Goal: Task Accomplishment & Management: Use online tool/utility

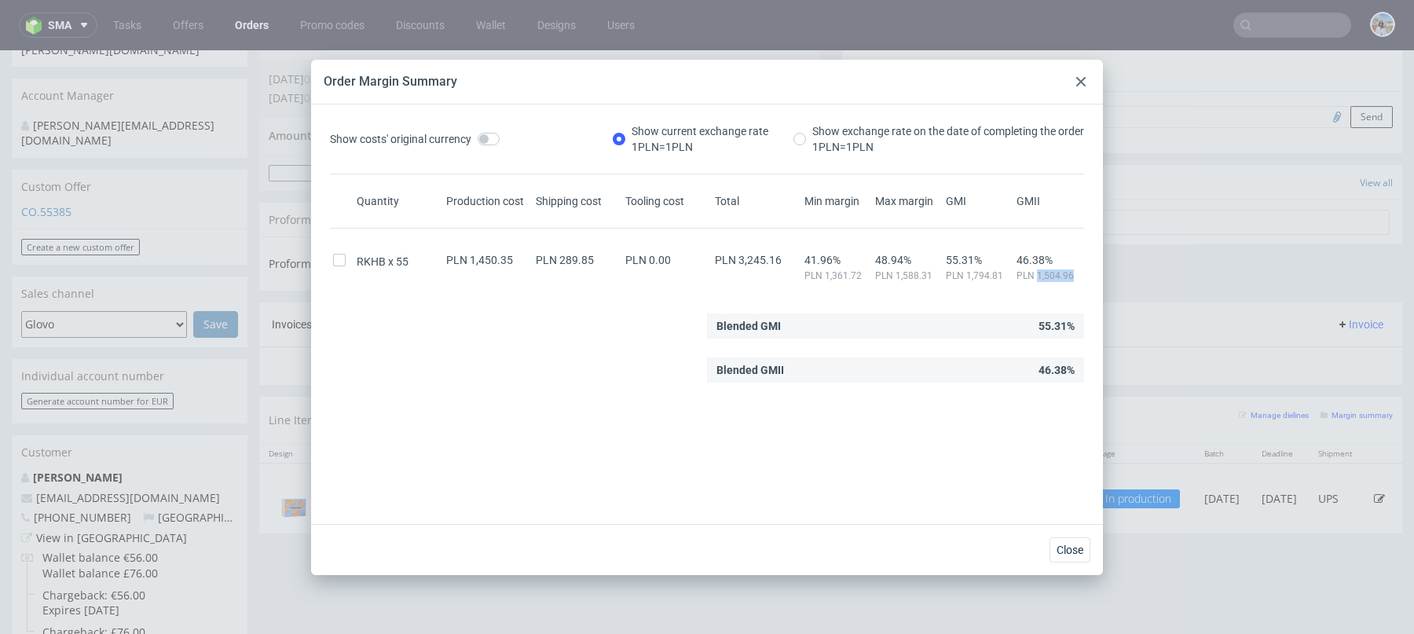
scroll to position [4, 0]
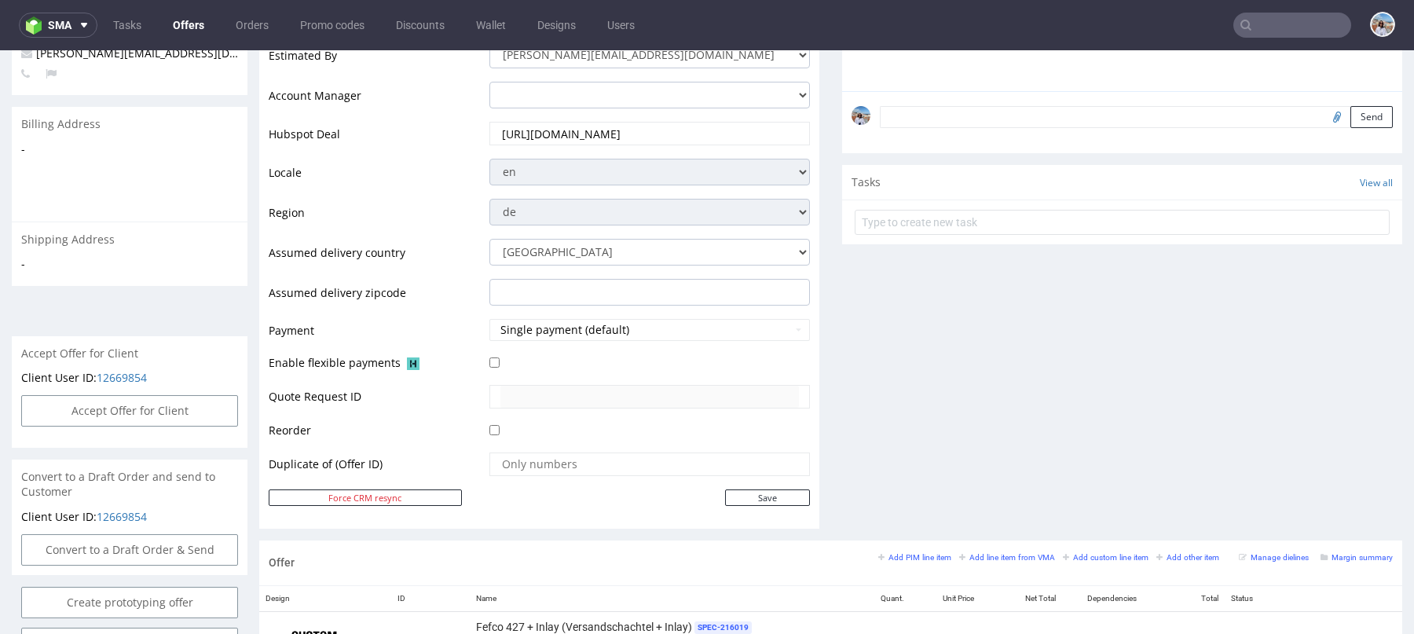
scroll to position [394, 0]
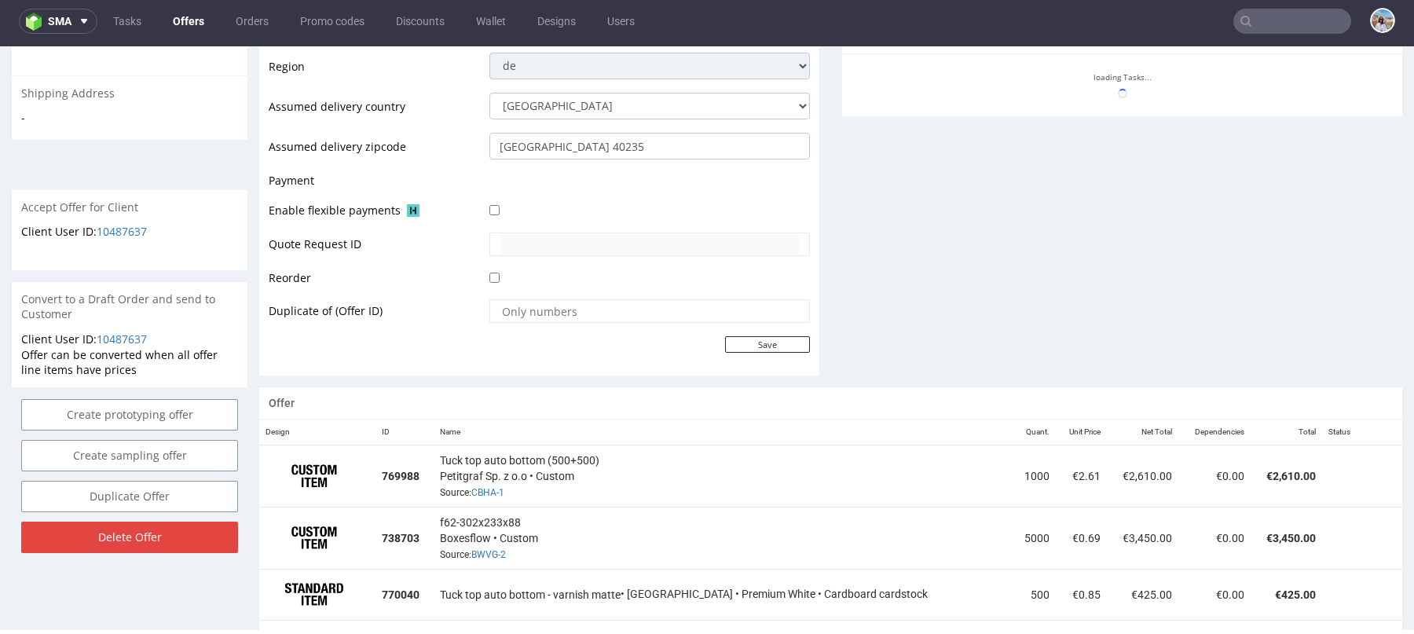
scroll to position [720, 0]
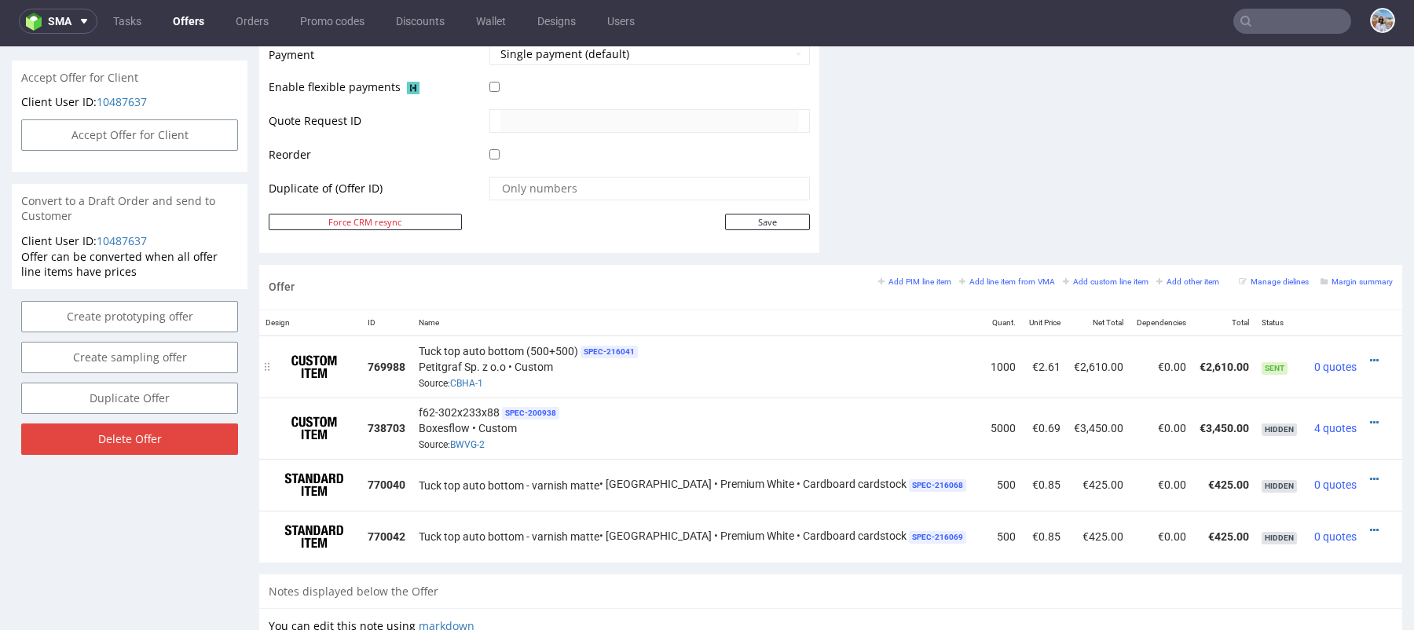
click at [1369, 353] on div at bounding box center [1377, 361] width 17 height 16
click at [1370, 355] on icon at bounding box center [1374, 360] width 9 height 11
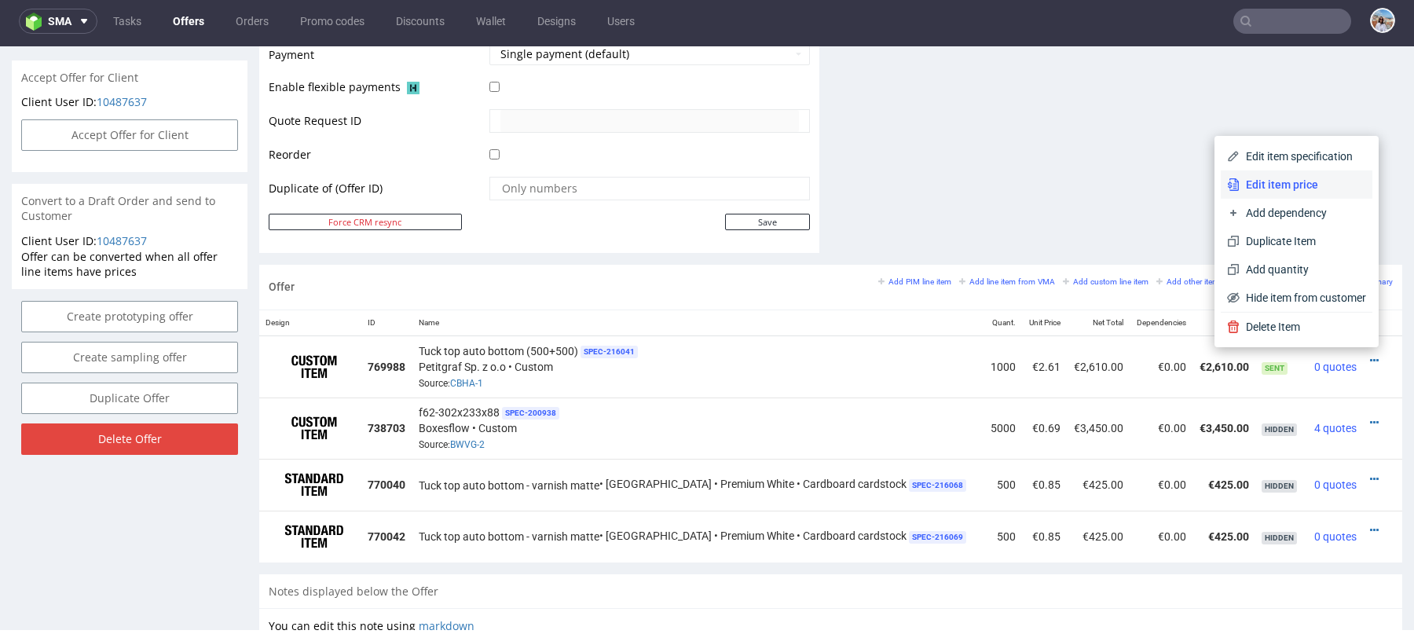
click at [1255, 181] on span "Edit item price" at bounding box center [1302, 185] width 126 height 16
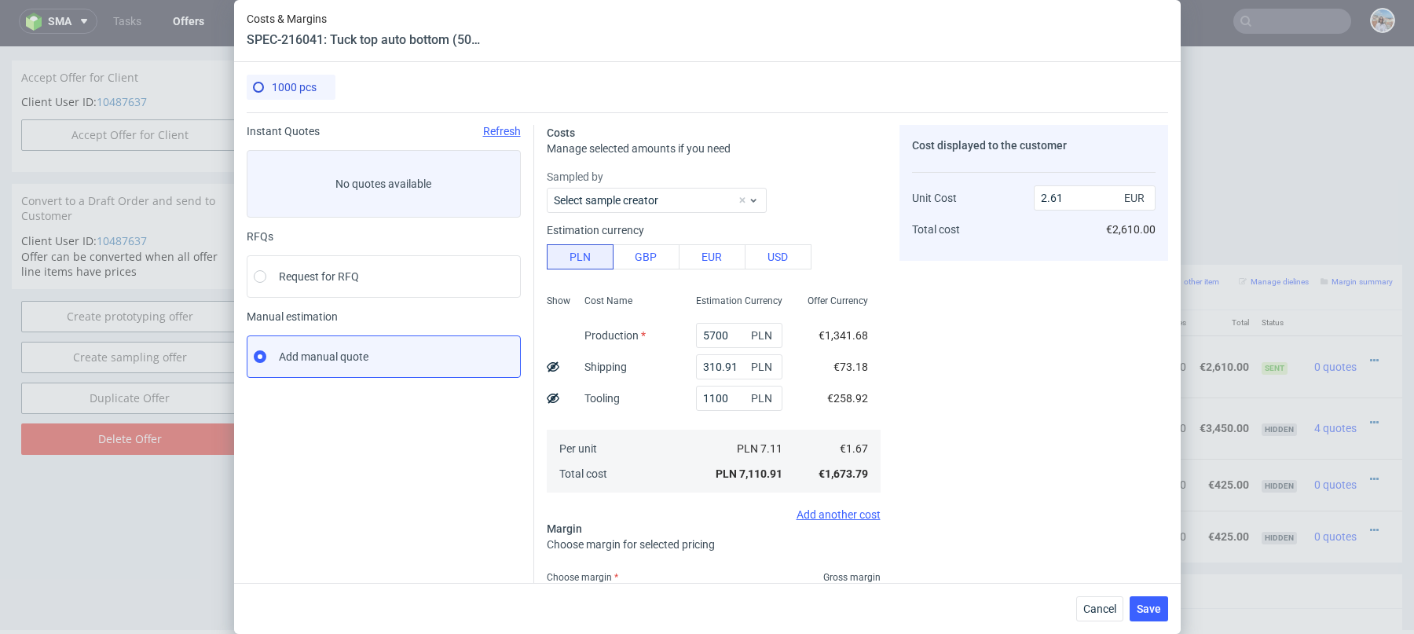
scroll to position [128, 0]
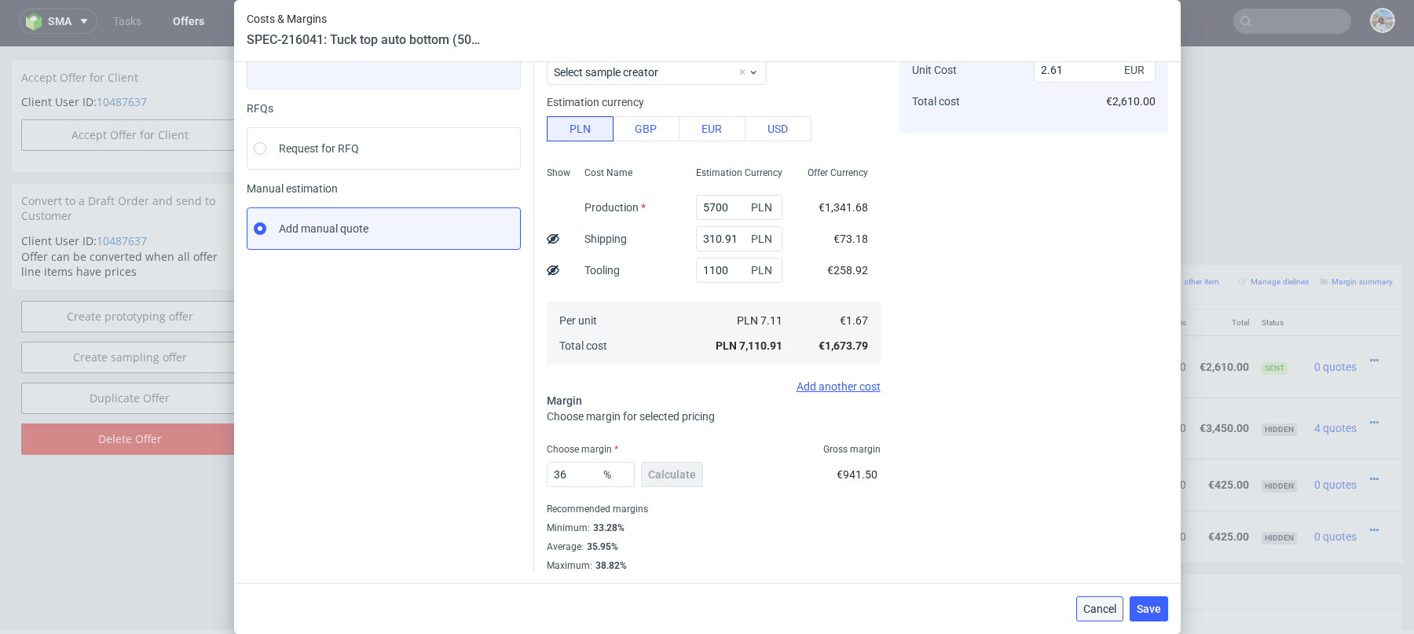
click at [1104, 613] on span "Cancel" at bounding box center [1099, 608] width 33 height 11
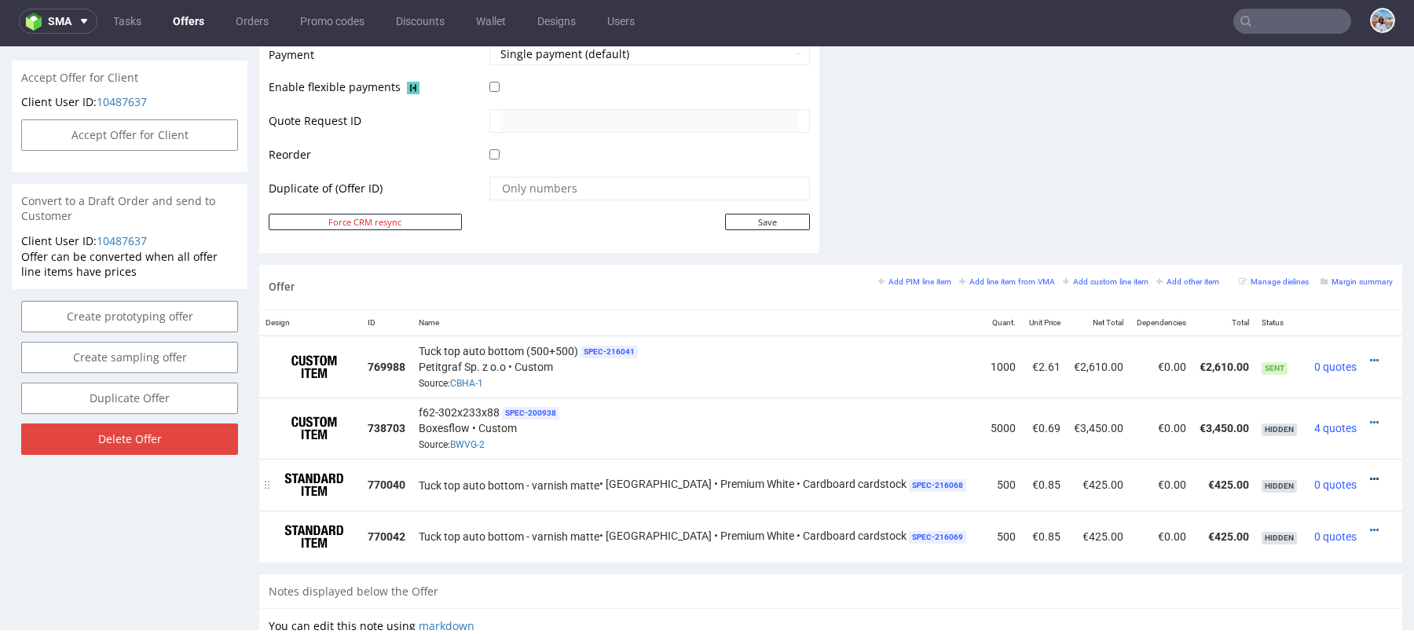
click at [1370, 474] on icon at bounding box center [1374, 479] width 9 height 11
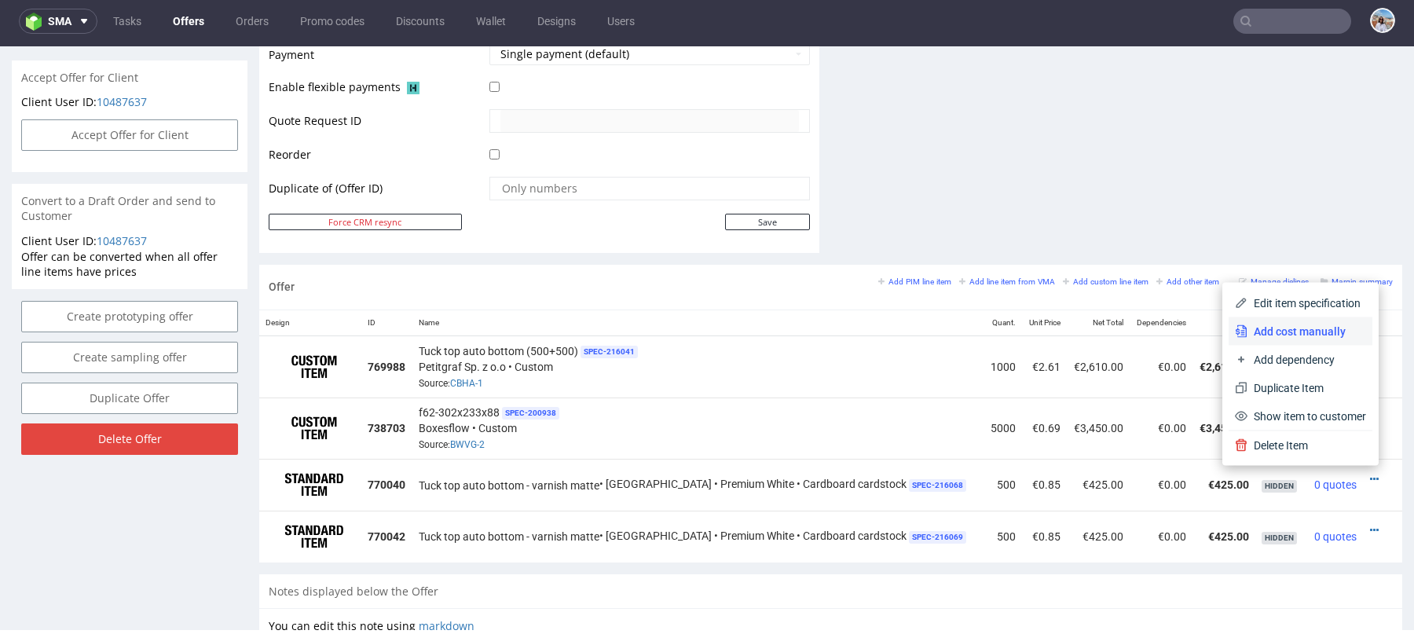
click at [1282, 333] on span "Add cost manually" at bounding box center [1306, 332] width 119 height 16
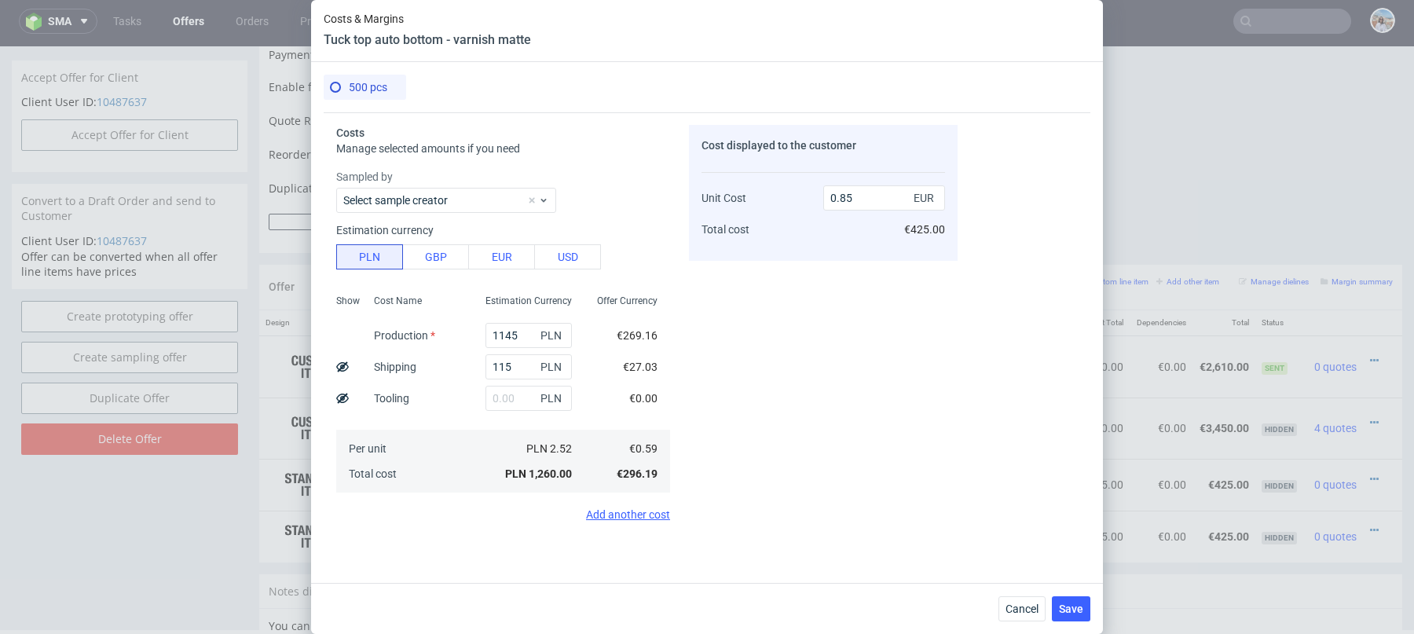
scroll to position [291, 0]
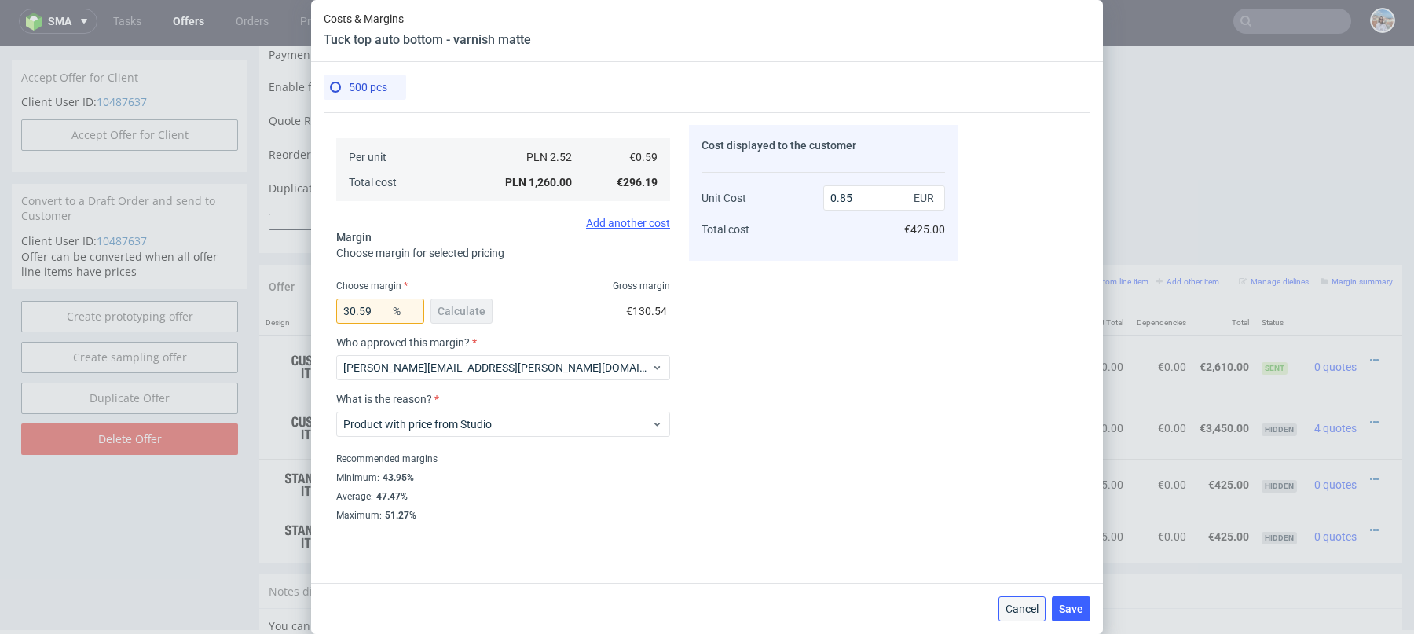
click at [1016, 610] on span "Cancel" at bounding box center [1021, 608] width 33 height 11
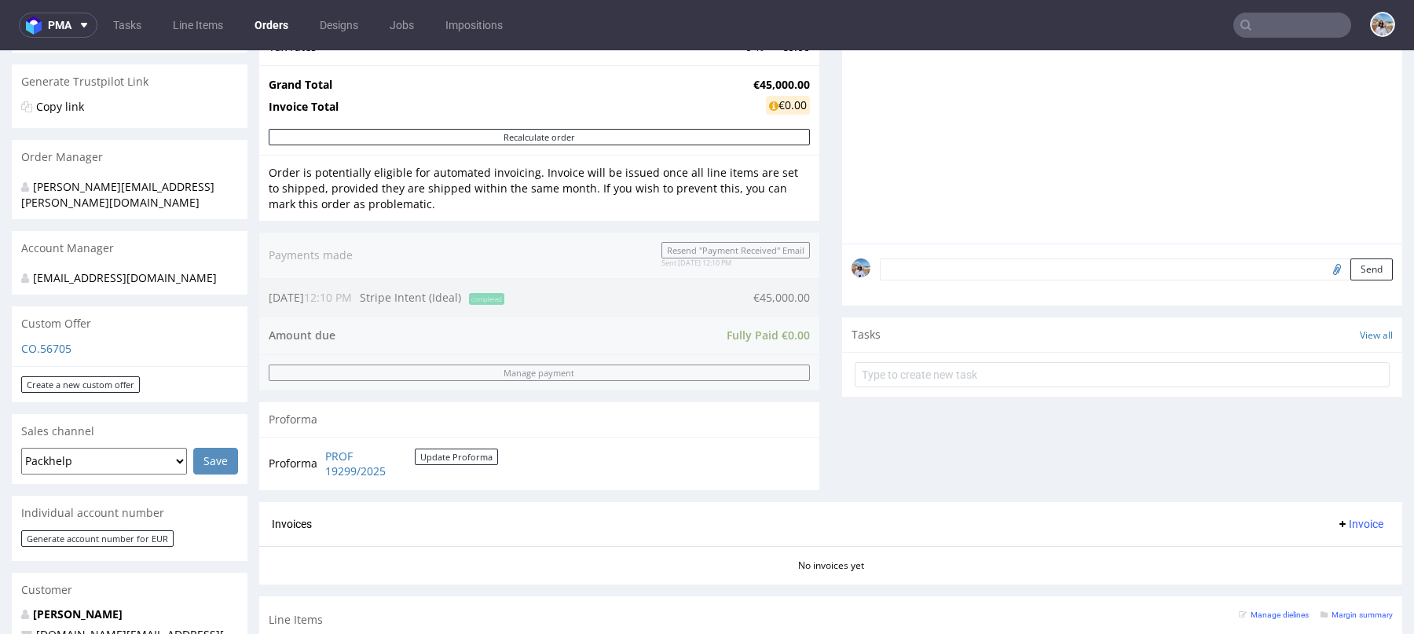
scroll to position [309, 0]
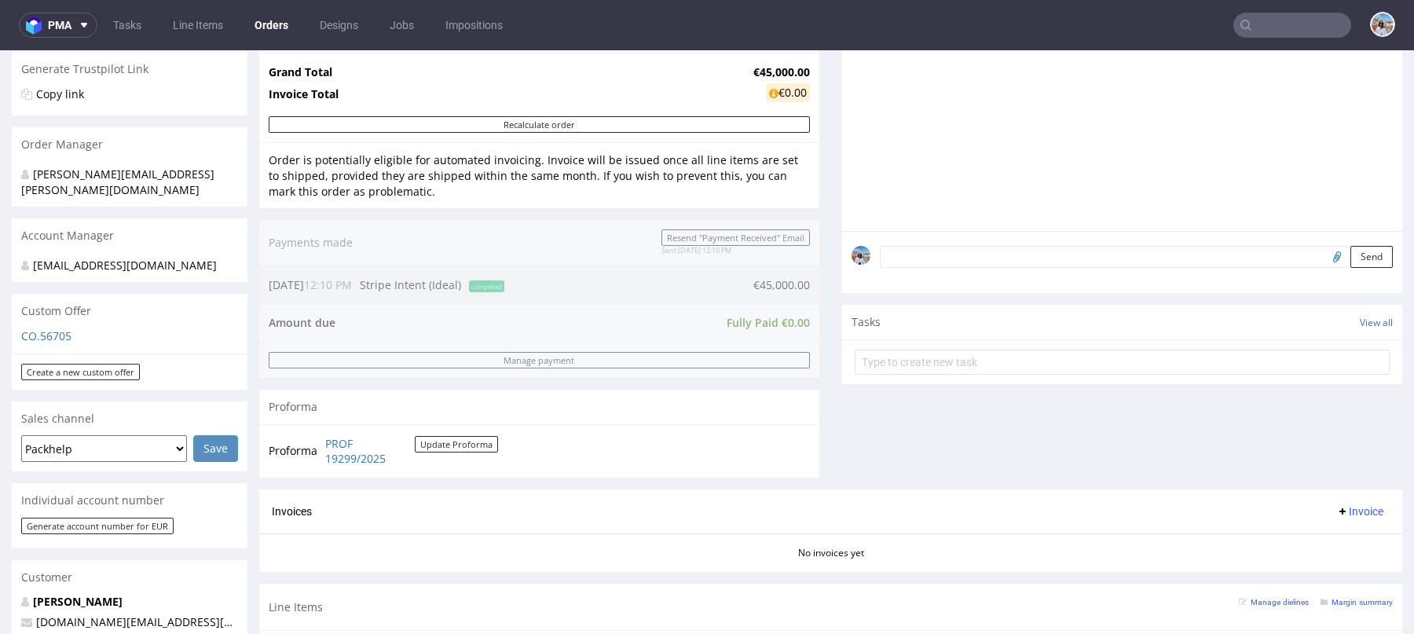
click at [474, 272] on div "Order summary 1 Line Item (Net Total) 45,000.00 Add promo code Apply additional…" at bounding box center [539, 193] width 560 height 592
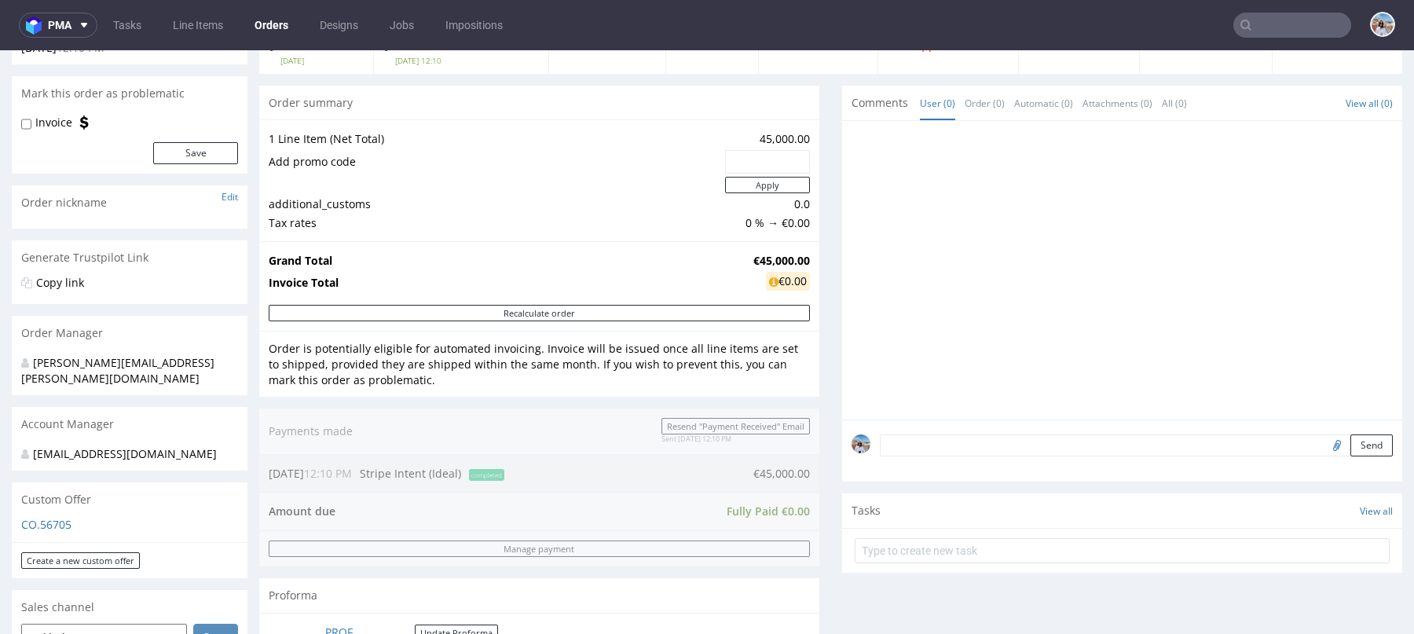
scroll to position [320, 0]
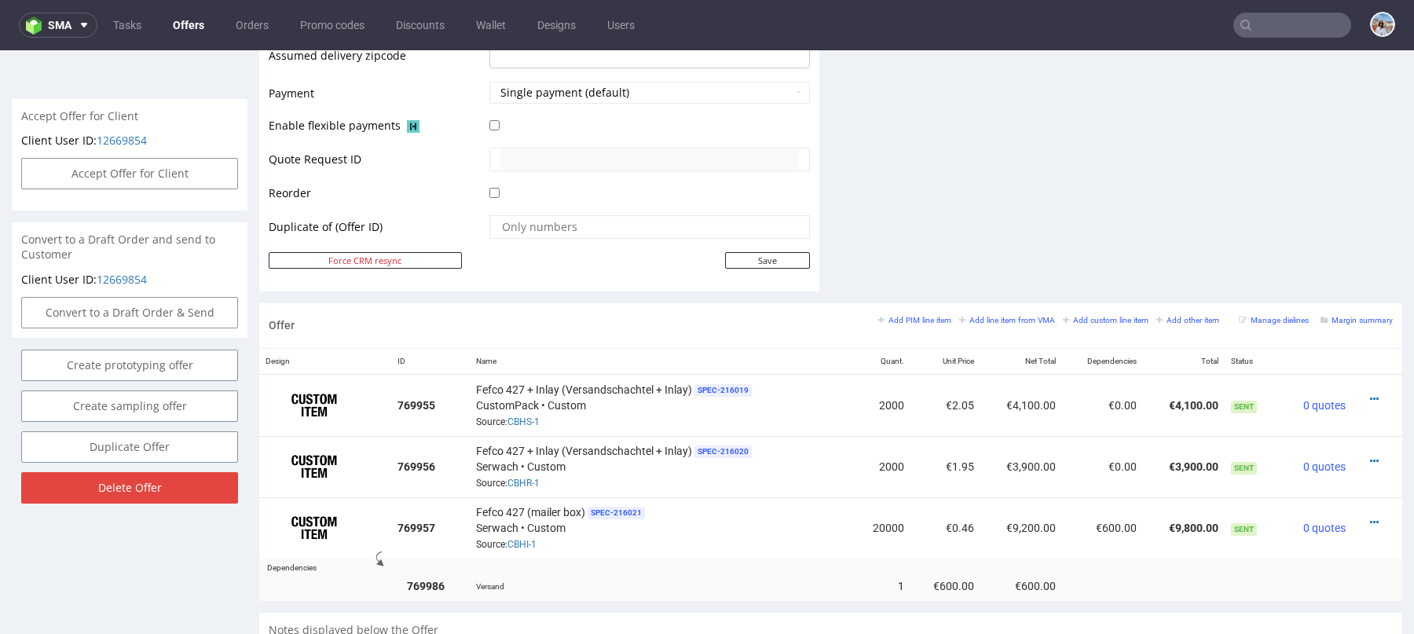
scroll to position [719, 0]
